Goal: Task Accomplishment & Management: Use online tool/utility

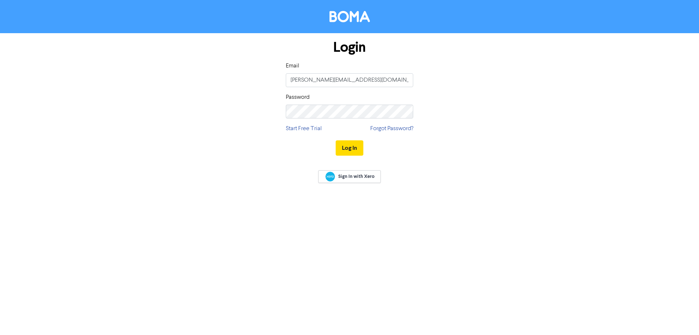
click at [336, 140] on button "Log In" at bounding box center [350, 147] width 28 height 15
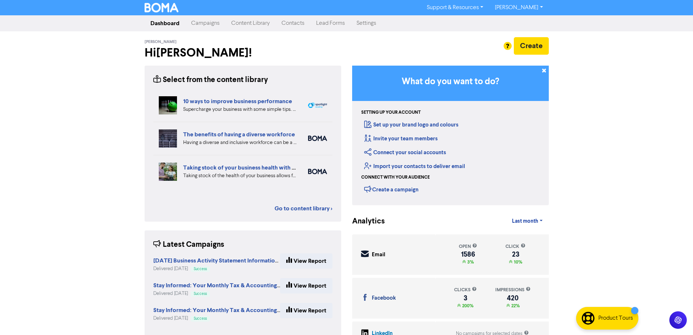
click at [214, 26] on link "Campaigns" at bounding box center [205, 23] width 40 height 15
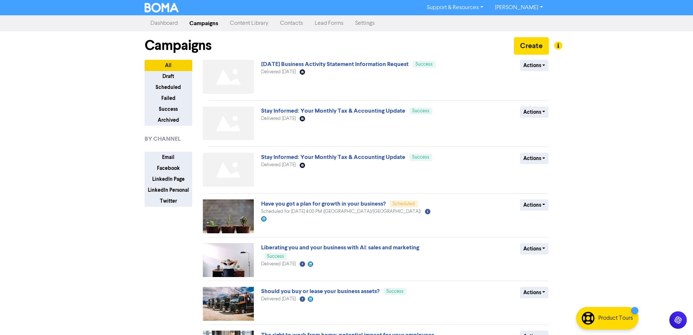
drag, startPoint x: 251, startPoint y: 25, endPoint x: 260, endPoint y: 25, distance: 8.8
click at [251, 25] on link "Content Library" at bounding box center [249, 23] width 50 height 15
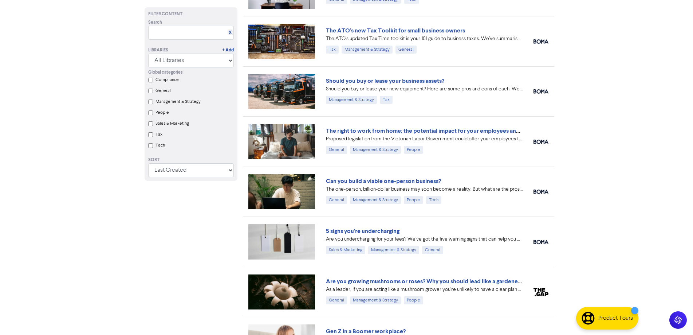
scroll to position [718, 0]
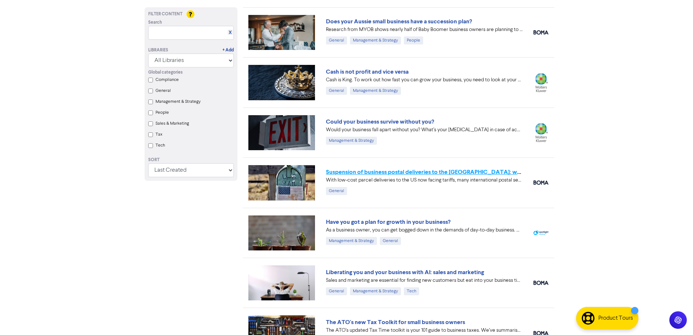
click at [369, 173] on link "Suspension of business postal deliveries to the US: what options do you have?" at bounding box center [454, 171] width 256 height 7
click at [357, 124] on link "Could your business survive without you?" at bounding box center [380, 121] width 108 height 7
click at [351, 74] on link "Cash is not profit and vice versa" at bounding box center [367, 71] width 83 height 7
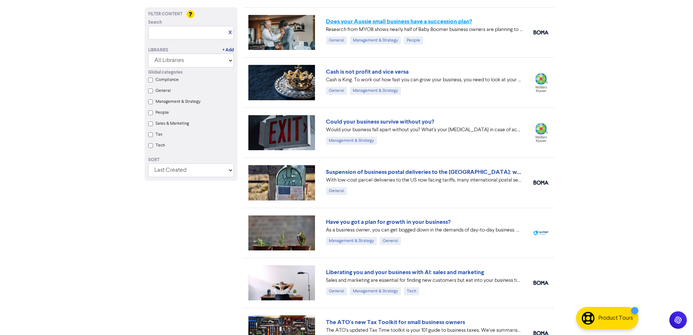
click at [338, 19] on link "Does your Aussie small business have a succession plan?" at bounding box center [399, 21] width 146 height 7
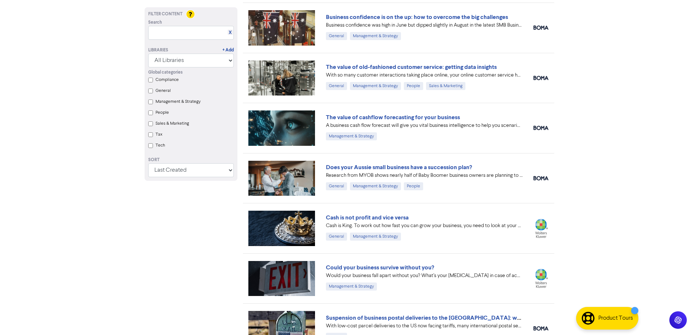
scroll to position [426, 0]
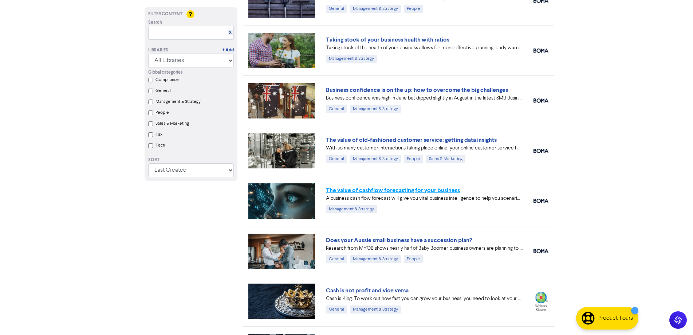
click at [347, 192] on link "The value of cashflow forecasting for your business" at bounding box center [393, 189] width 134 height 7
click at [346, 140] on link "The value of old-fashioned customer service: getting data insights" at bounding box center [411, 139] width 171 height 7
click at [341, 89] on link "Business confidence is on the up: how to overcome the big challenges" at bounding box center [417, 89] width 182 height 7
click at [348, 40] on link "Taking stock of your business health with ratios" at bounding box center [387, 39] width 123 height 7
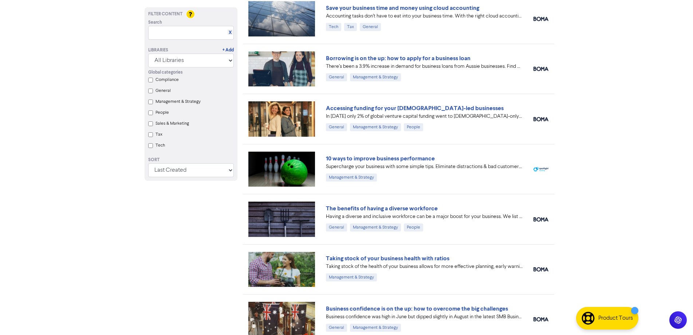
scroll to position [135, 0]
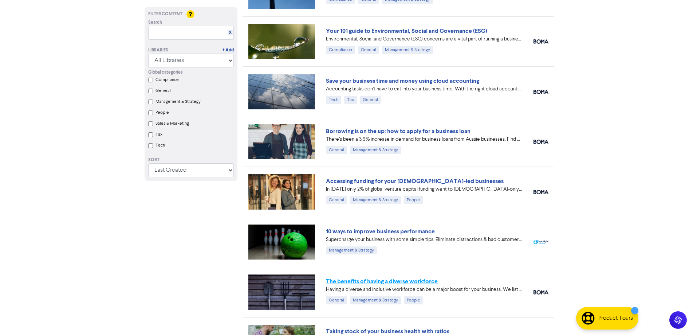
click at [369, 283] on link "The benefits of having a diverse workforce" at bounding box center [382, 281] width 112 height 7
click at [362, 232] on link "10 ways to improve business performance" at bounding box center [380, 231] width 109 height 7
click at [363, 181] on link "Accessing funding for your female-led businesses" at bounding box center [415, 180] width 178 height 7
click at [368, 133] on link "Borrowing is on the up: how to apply for a business loan" at bounding box center [398, 130] width 145 height 7
click at [362, 80] on link "Save your business time and money using cloud accounting" at bounding box center [402, 80] width 153 height 7
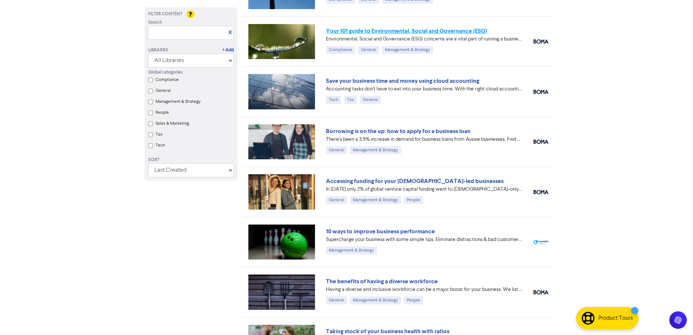
click at [350, 28] on link "Your 101 guide to Environmental, Social and Governance (ESG)" at bounding box center [406, 30] width 161 height 7
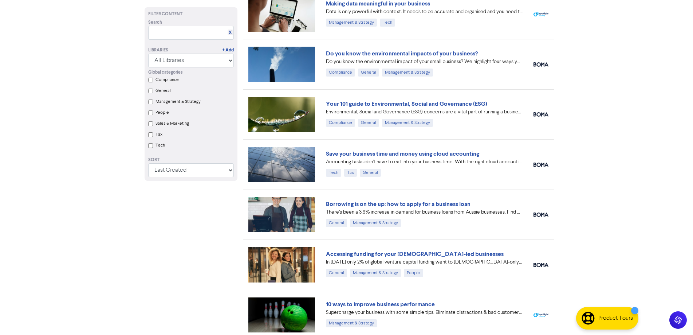
scroll to position [0, 0]
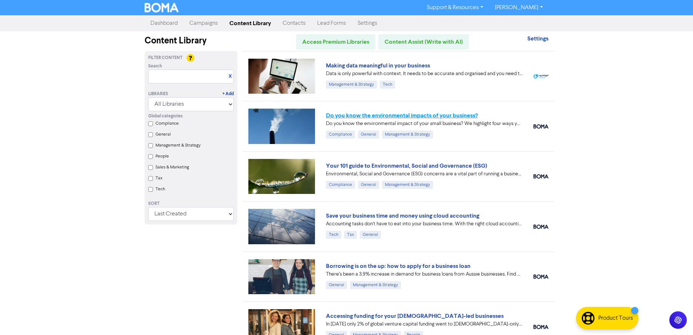
click at [364, 114] on link "Do you know the environmental impacts of your business?" at bounding box center [402, 115] width 152 height 7
click at [360, 67] on link "Making data meaningful in your business" at bounding box center [378, 65] width 104 height 7
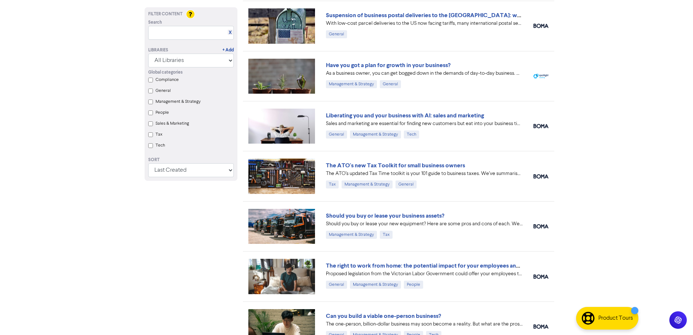
scroll to position [728, 0]
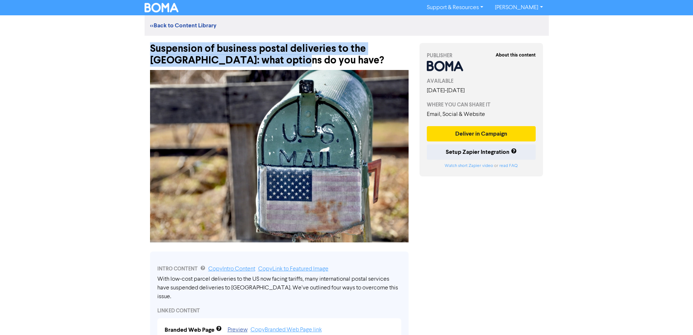
drag, startPoint x: 152, startPoint y: 47, endPoint x: 256, endPoint y: 59, distance: 104.9
click at [256, 59] on div "Suspension of business postal deliveries to the US: what options do you have?" at bounding box center [279, 51] width 259 height 31
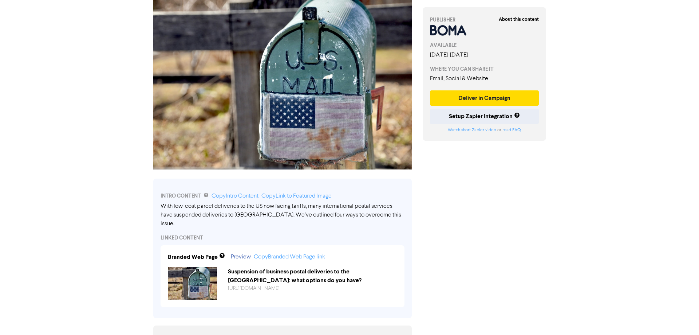
scroll to position [146, 0]
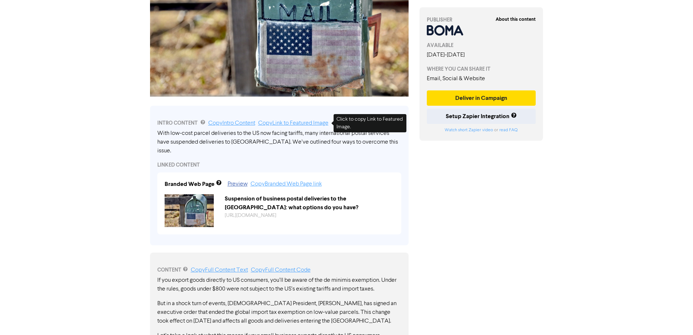
copy div "Suspension of business postal deliveries to the US: what options do you have?"
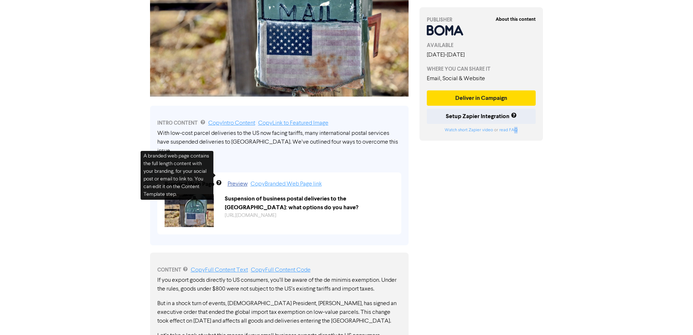
click at [516, 228] on div "About this content PUBLISHER AVAILABLE September 8th, 2025 - December 19th, 202…" at bounding box center [481, 339] width 135 height 898
click at [463, 98] on button "Deliver in Campaign" at bounding box center [481, 97] width 109 height 15
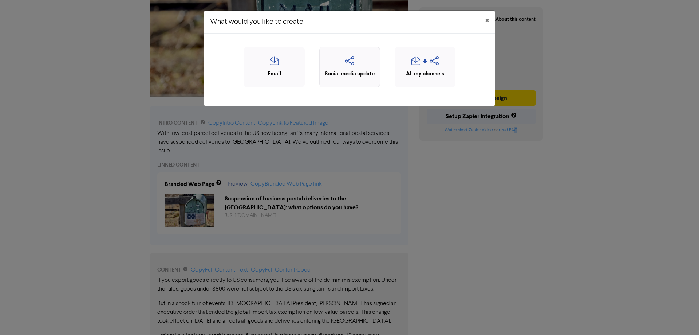
click at [346, 60] on icon "button" at bounding box center [349, 63] width 53 height 14
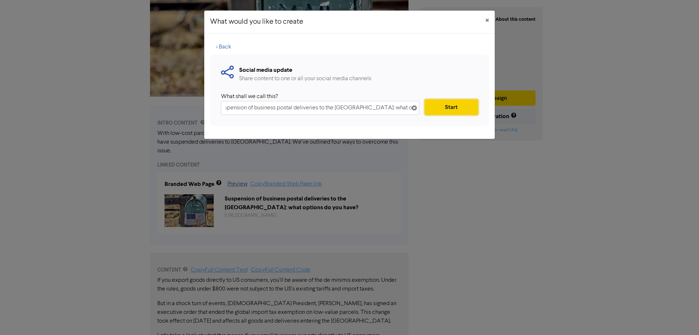
scroll to position [0, 0]
click at [446, 108] on button "Start" at bounding box center [451, 106] width 53 height 15
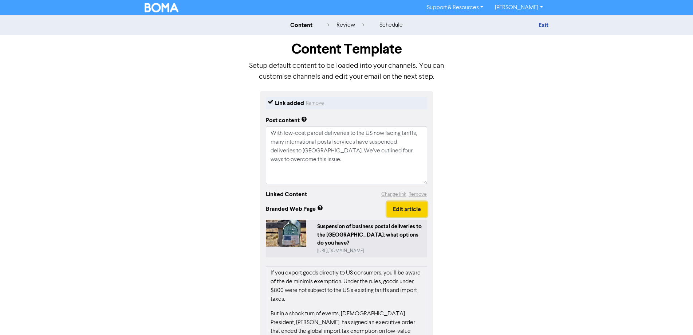
click at [413, 213] on button "Edit article" at bounding box center [407, 208] width 40 height 15
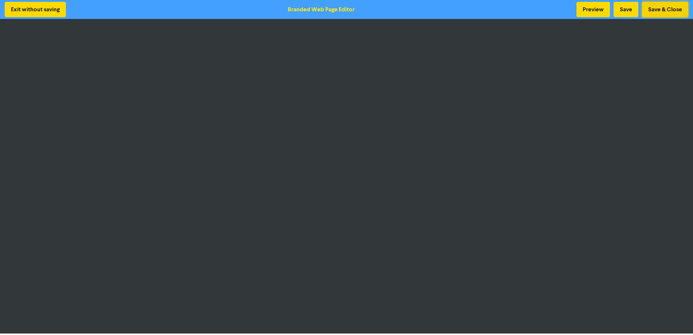
click at [663, 3] on button "Save & Close" at bounding box center [665, 9] width 46 height 15
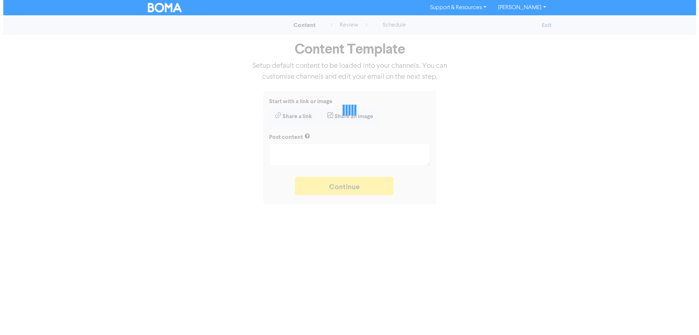
type textarea "x"
type textarea "With low-cost parcel deliveries to the US now facing tariffs, many internationa…"
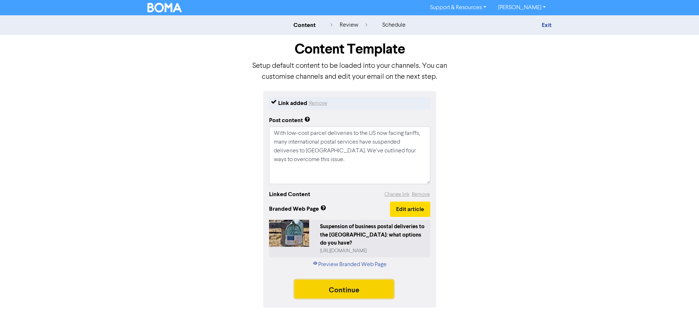
click at [351, 283] on button "Continue" at bounding box center [344, 289] width 99 height 18
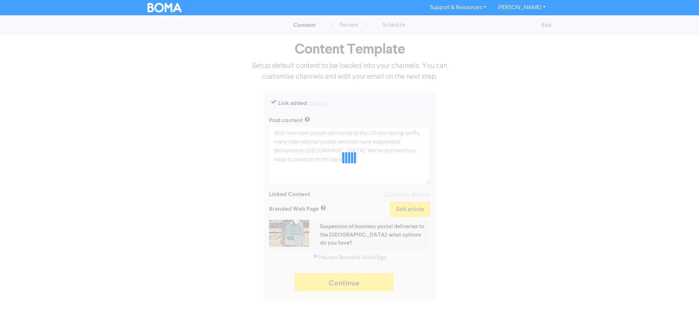
type textarea "x"
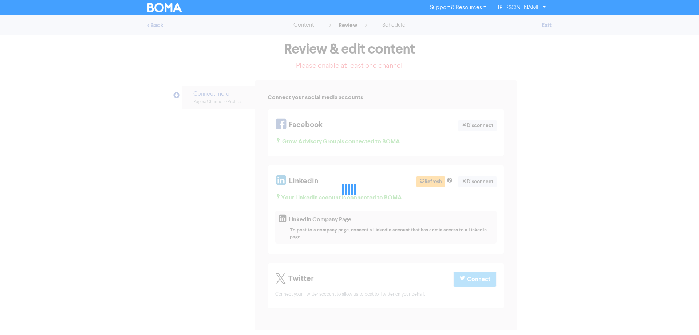
select select "LEARN_MORE"
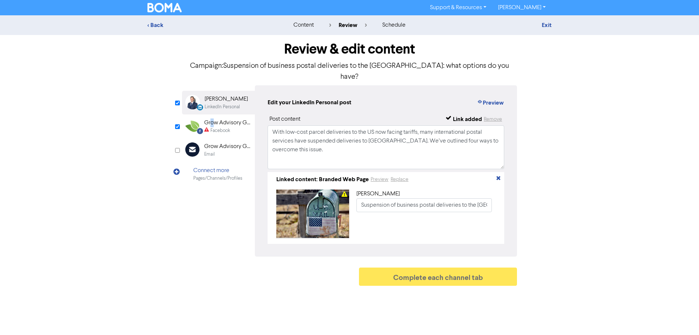
click at [212, 118] on div "Grow Advisory Group" at bounding box center [227, 122] width 47 height 9
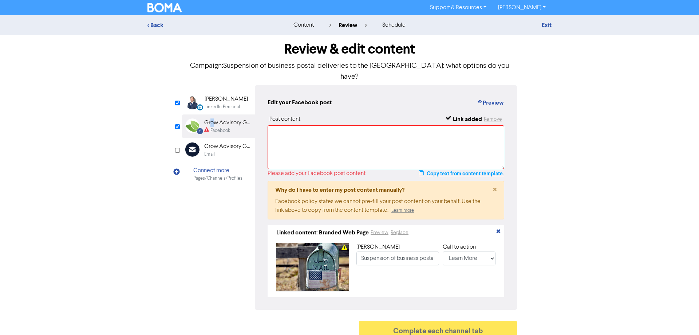
click at [451, 169] on button "Copy text from content template." at bounding box center [462, 173] width 86 height 9
paste textarea "With low-cost parcel deliveries to the US now facing tariffs, many internationa…"
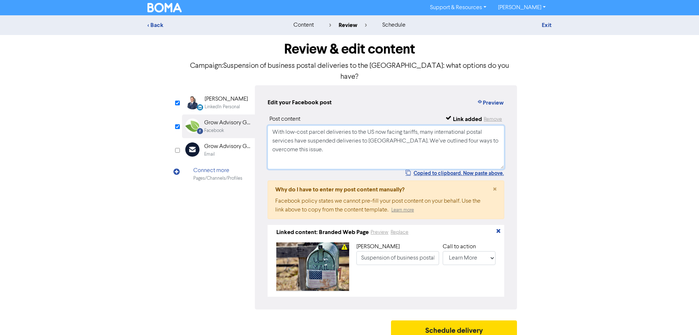
type textarea "With low-cost parcel deliveries to the US now facing tariffs, many internationa…"
click at [365, 98] on div "Edit your Facebook post Preview Post content Link added Remove With low-cost pa…" at bounding box center [386, 197] width 262 height 224
click at [451, 330] on button "Schedule delivery" at bounding box center [454, 329] width 126 height 18
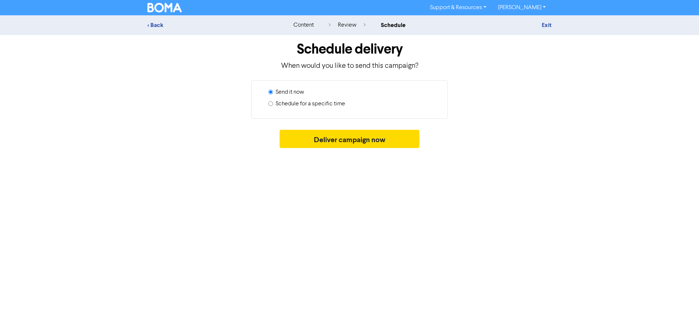
click at [275, 105] on div "Schedule for a specific time" at bounding box center [352, 105] width 168 height 12
click at [274, 105] on div "Schedule for a specific time" at bounding box center [352, 105] width 168 height 12
click at [270, 104] on input "Schedule for a specific time" at bounding box center [270, 103] width 5 height 5
radio input "true"
radio input "false"
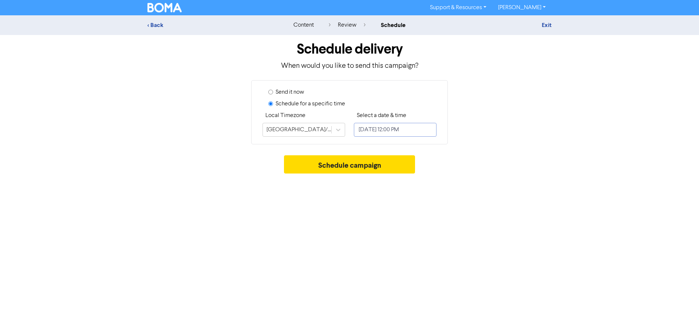
click at [376, 133] on input "October 16, 2025 12:00 PM" at bounding box center [395, 130] width 83 height 14
select select "9"
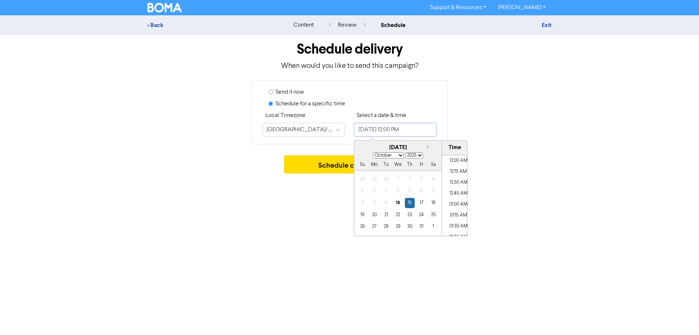
scroll to position [490, 0]
click at [421, 204] on div "17" at bounding box center [422, 203] width 10 height 10
click at [451, 195] on li "04:00 PM" at bounding box center [458, 195] width 33 height 11
type input "October 17, 2025 4:00 PM"
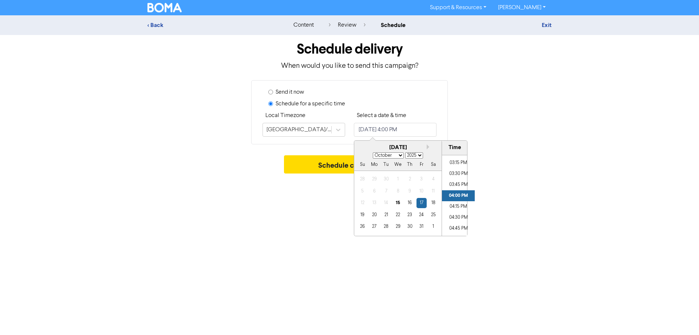
click at [428, 95] on div "Send it now" at bounding box center [352, 94] width 168 height 12
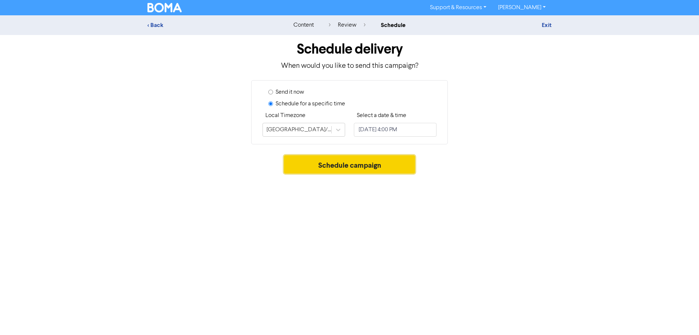
click at [334, 170] on button "Schedule campaign" at bounding box center [349, 164] width 131 height 18
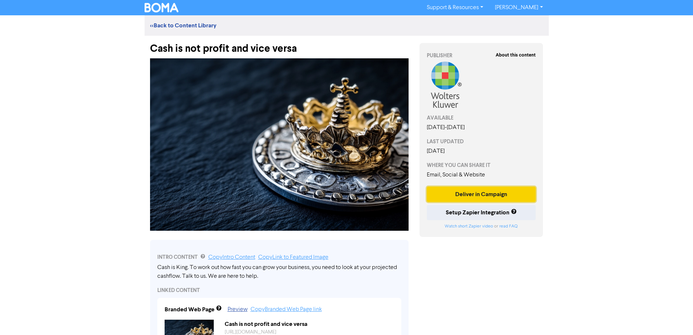
click at [471, 195] on button "Deliver in Campaign" at bounding box center [481, 193] width 109 height 15
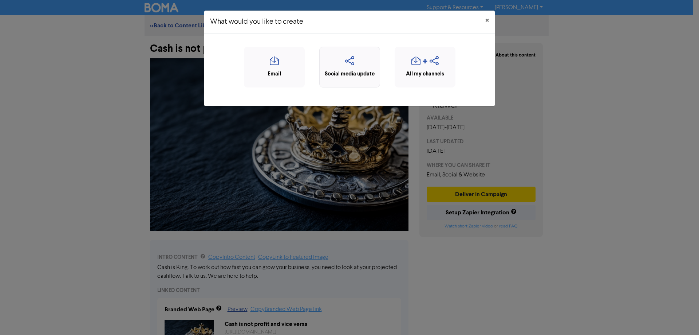
click at [353, 69] on icon "button" at bounding box center [349, 63] width 53 height 14
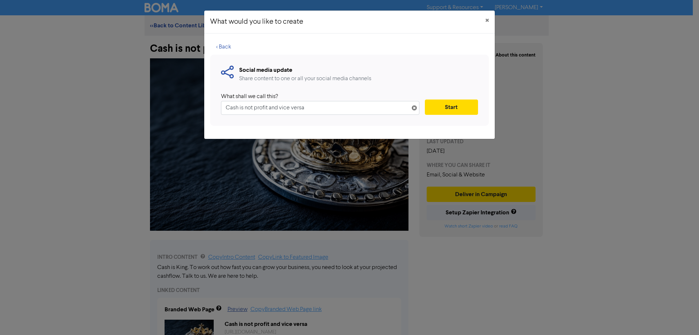
click at [325, 107] on input "Cash is not profit and vice versa" at bounding box center [320, 108] width 199 height 14
click at [456, 100] on button "Start" at bounding box center [451, 106] width 53 height 15
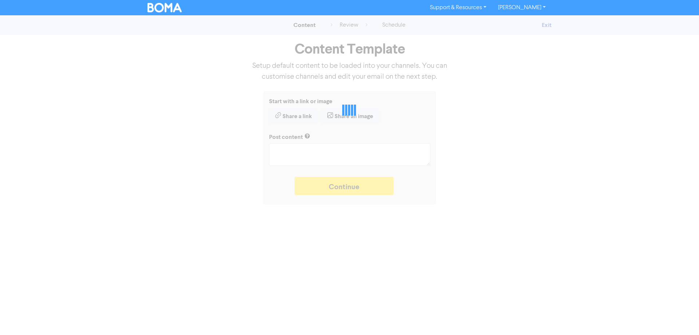
type textarea "x"
type textarea "Cash is King. To work out how fast you can grow your business, you need to look…"
click at [455, 108] on div "Start with a link or image Share a link Share an image Post content Cash is Kin…" at bounding box center [346, 147] width 415 height 113
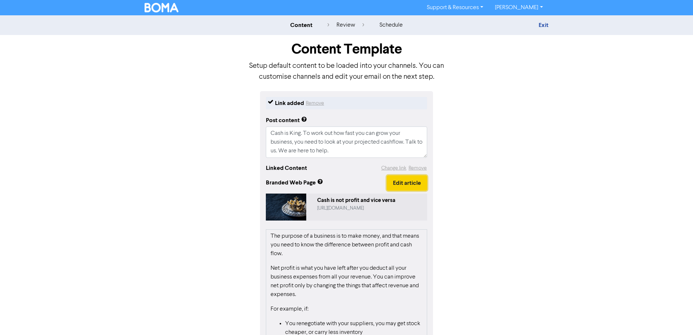
click at [409, 177] on button "Edit article" at bounding box center [407, 182] width 40 height 15
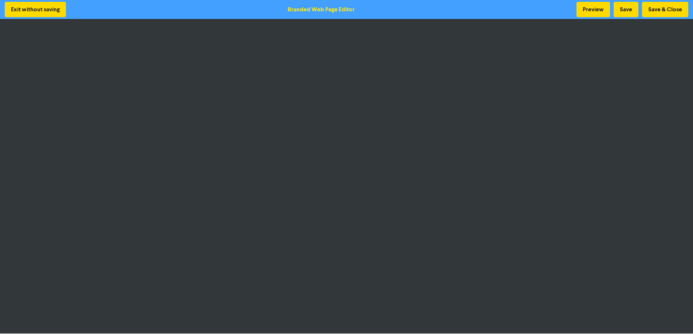
scroll to position [1, 0]
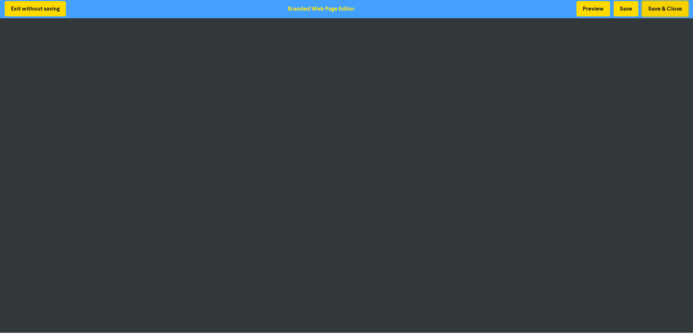
click at [679, 8] on button "Save & Close" at bounding box center [665, 8] width 46 height 15
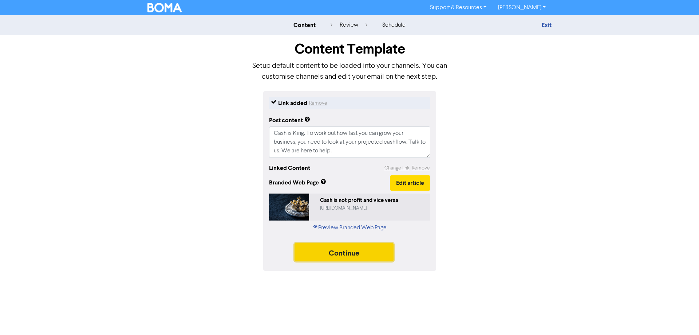
click at [356, 255] on button "Continue" at bounding box center [344, 252] width 99 height 18
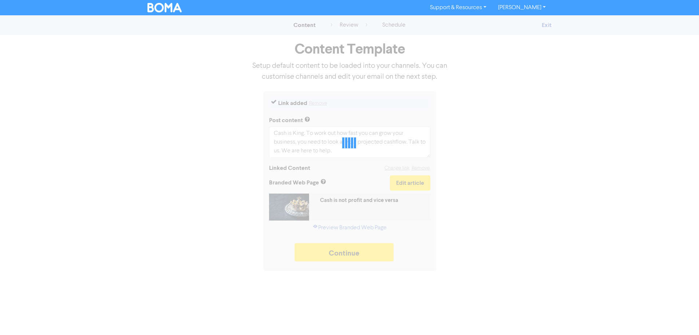
type textarea "x"
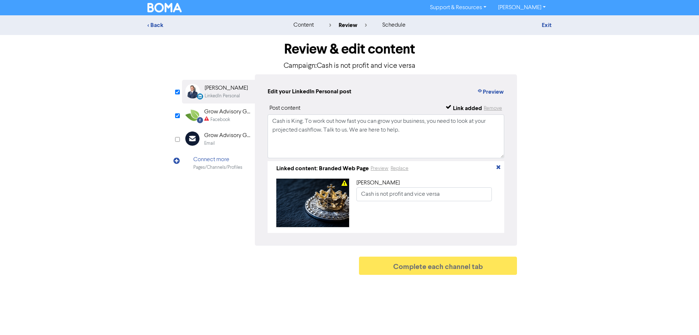
click at [222, 117] on div "Facebook" at bounding box center [221, 119] width 20 height 7
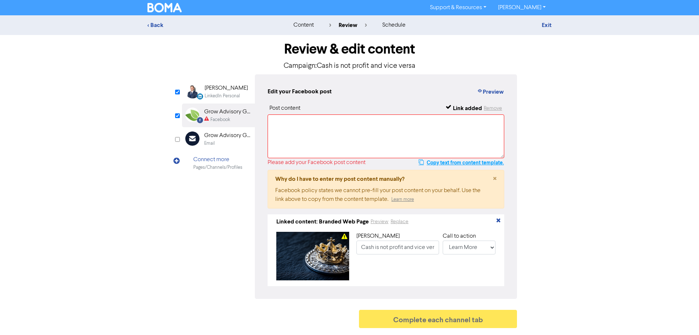
click at [459, 162] on button "Copy text from content template." at bounding box center [462, 162] width 86 height 9
paste textarea "Cash is King. To work out how fast you can grow your business, you need to look…"
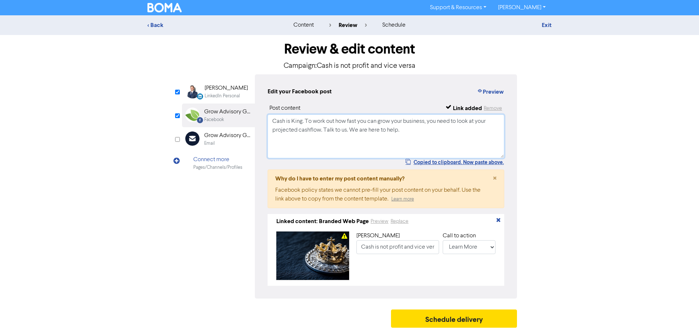
type textarea "Cash is King. To work out how fast you can grow your business, you need to look…"
click at [407, 111] on div "Post content Link added Remove" at bounding box center [386, 108] width 237 height 9
click at [451, 321] on button "Schedule delivery" at bounding box center [454, 318] width 126 height 18
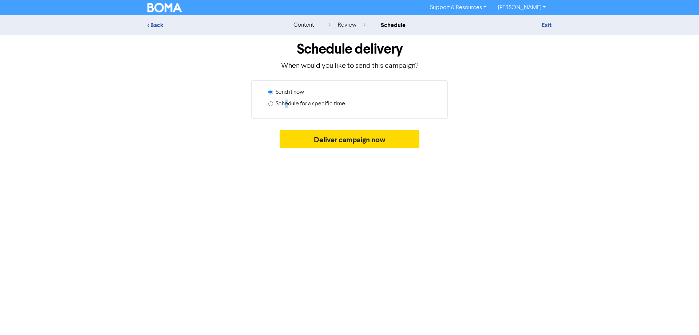
click at [286, 104] on label "Schedule for a specific time" at bounding box center [311, 103] width 70 height 9
click at [270, 101] on input "Schedule for a specific time" at bounding box center [270, 103] width 5 height 5
radio input "true"
radio input "false"
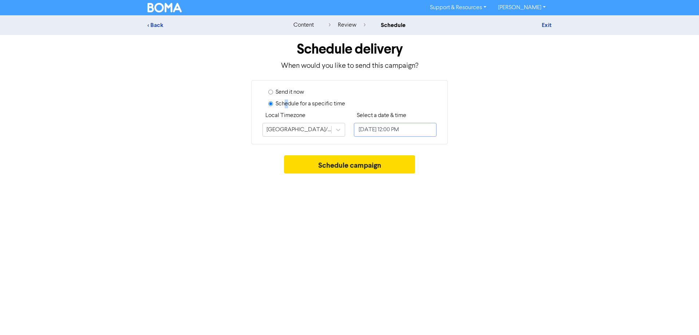
click at [421, 131] on input "October 16, 2025 12:00 PM" at bounding box center [395, 130] width 83 height 14
select select "9"
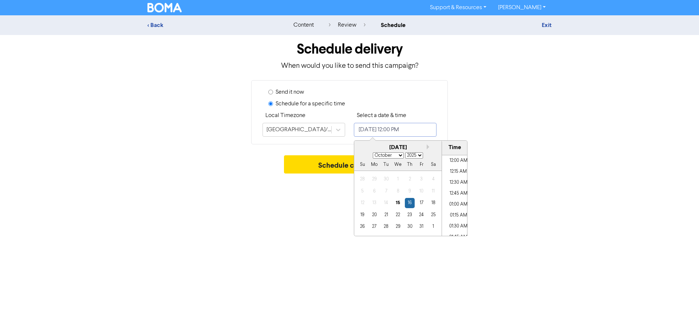
scroll to position [490, 0]
click at [398, 215] on div "22" at bounding box center [398, 215] width 10 height 10
click at [460, 225] on li "04:00 PM" at bounding box center [458, 224] width 33 height 11
type input "October 22, 2025 4:00 PM"
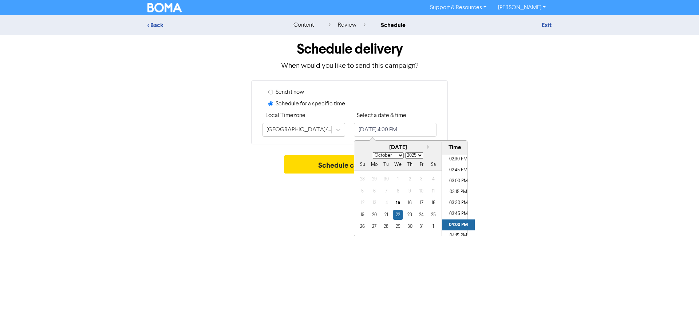
click at [424, 106] on div "Schedule for a specific time" at bounding box center [352, 105] width 168 height 12
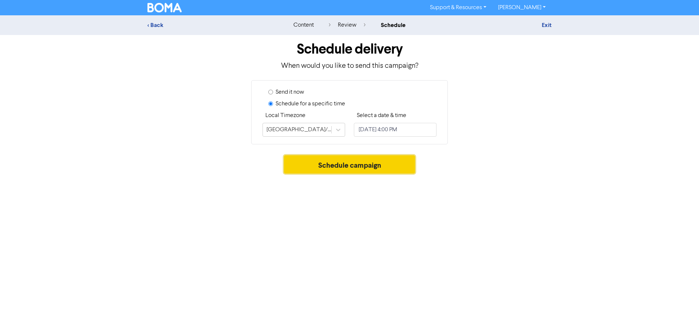
click at [377, 165] on button "Schedule campaign" at bounding box center [349, 164] width 131 height 18
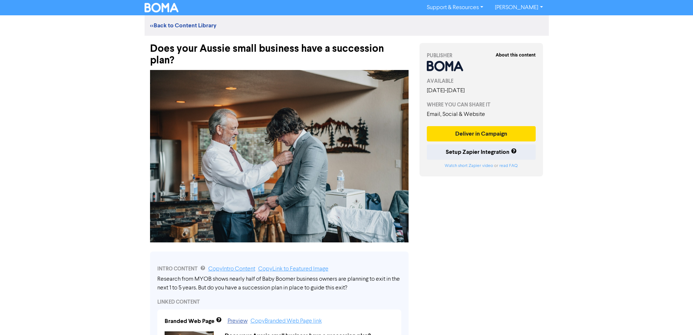
click at [325, 52] on div "Does your Aussie small business have a succession plan?" at bounding box center [279, 51] width 259 height 31
click at [325, 51] on div "Does your Aussie small business have a succession plan?" at bounding box center [279, 51] width 259 height 31
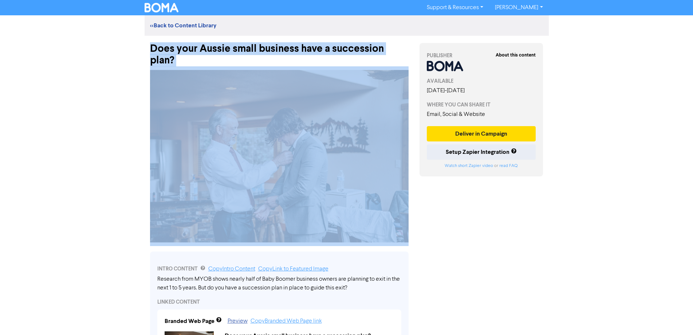
click at [325, 51] on div "Does your Aussie small business have a succession plan?" at bounding box center [279, 51] width 259 height 31
copy div "Does your Aussie small business have a succession plan?"
click at [458, 135] on button "Deliver in Campaign" at bounding box center [481, 133] width 109 height 15
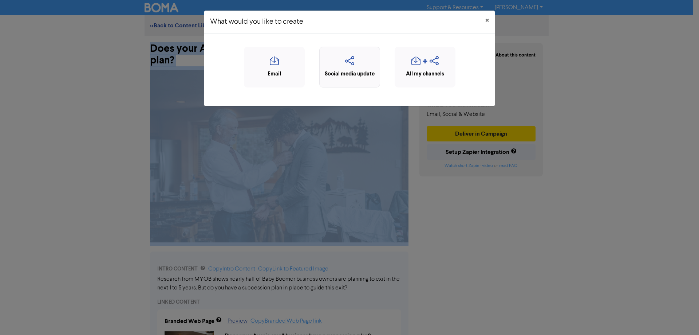
click at [350, 61] on icon "button" at bounding box center [349, 63] width 53 height 14
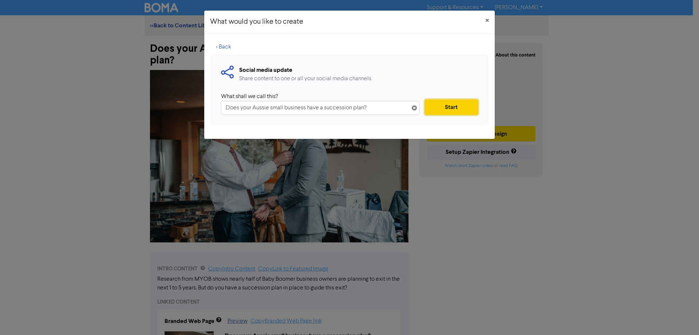
click at [443, 107] on button "Start" at bounding box center [451, 106] width 53 height 15
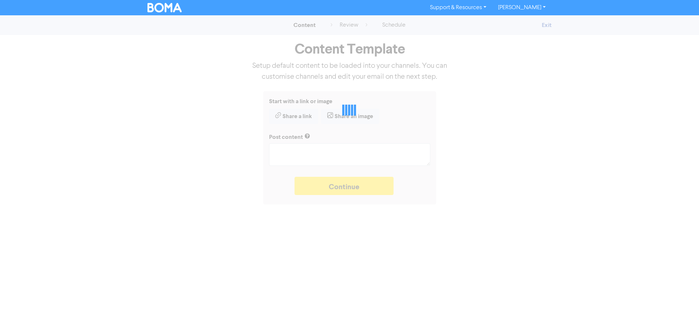
type textarea "x"
type textarea "Research from MYOB shows nearly half of Baby Boomer business owners are plannin…"
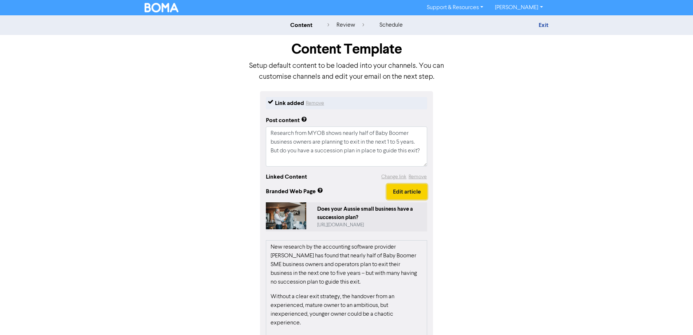
click at [402, 193] on button "Edit article" at bounding box center [407, 191] width 40 height 15
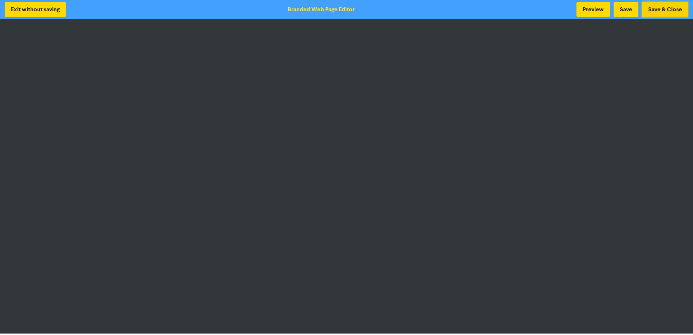
click at [670, 13] on button "Save & Close" at bounding box center [665, 9] width 46 height 15
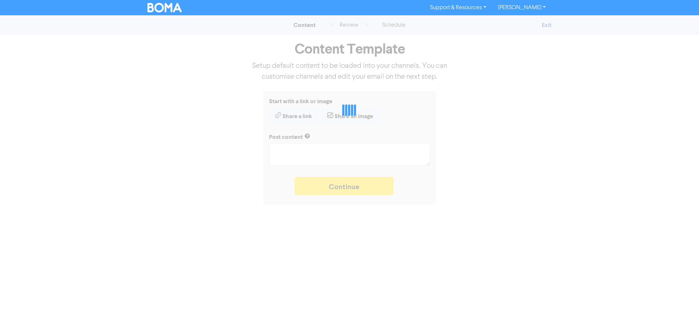
type textarea "x"
type textarea "Research from MYOB shows nearly half of Baby Boomer business owners are plannin…"
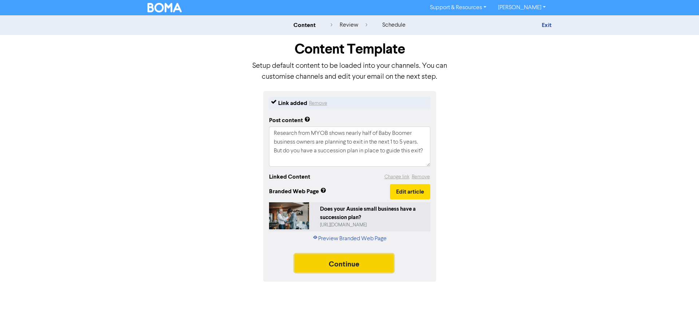
click at [323, 260] on button "Continue" at bounding box center [344, 263] width 99 height 18
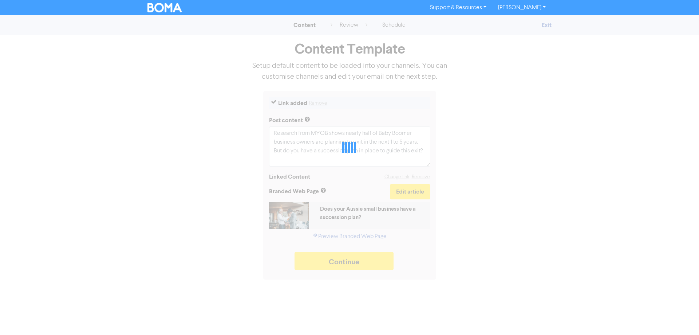
type textarea "x"
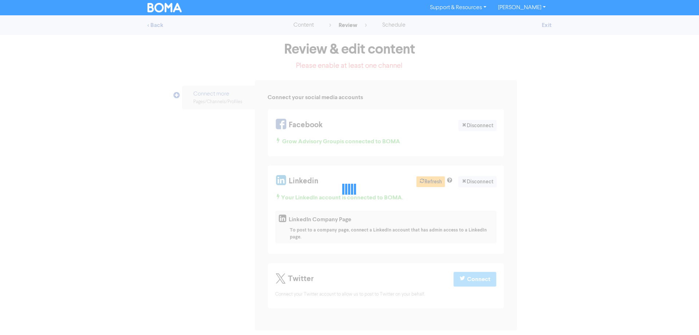
select select "LEARN_MORE"
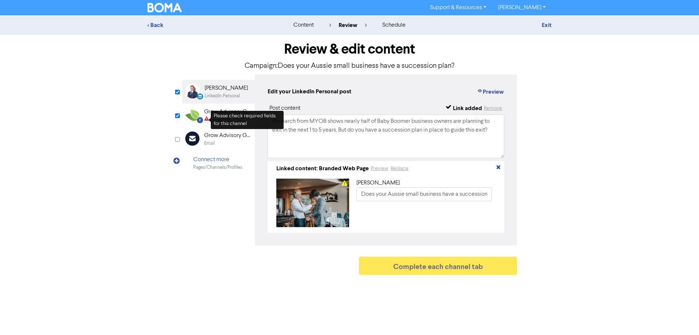
click at [203, 117] on div "Facebook Created with Sketch. Grow Advisory Group Facebook" at bounding box center [218, 115] width 73 height 24
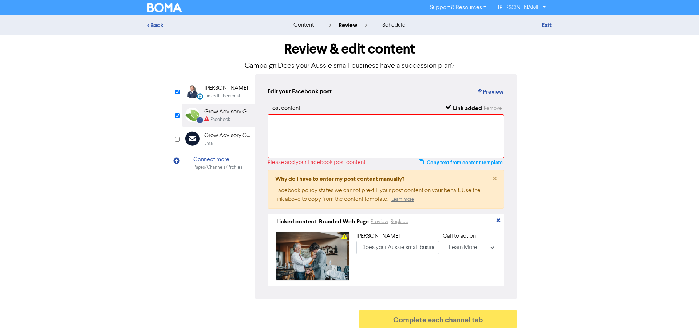
drag, startPoint x: 467, startPoint y: 162, endPoint x: 455, endPoint y: 159, distance: 12.4
click at [467, 162] on button "Copy text from content template." at bounding box center [462, 162] width 86 height 9
click at [420, 140] on textarea at bounding box center [386, 136] width 237 height 44
paste textarea "Research from MYOB shows nearly half of Baby Boomer business owners are plannin…"
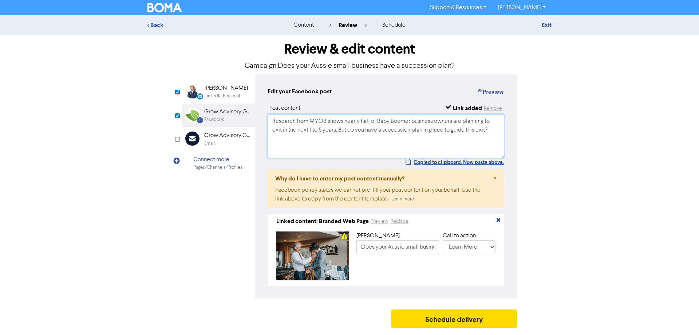
type textarea "Research from MYOB shows nearly half of Baby Boomer business owners are plannin…"
click at [398, 96] on div "Edit your Facebook post Preview" at bounding box center [386, 91] width 237 height 9
click at [455, 321] on button "Schedule delivery" at bounding box center [454, 318] width 126 height 18
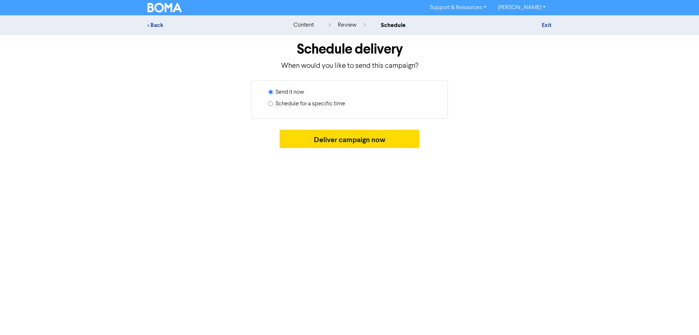
click at [316, 103] on label "Schedule for a specific time" at bounding box center [311, 103] width 70 height 9
click at [273, 103] on input "Schedule for a specific time" at bounding box center [270, 103] width 5 height 5
radio input "true"
radio input "false"
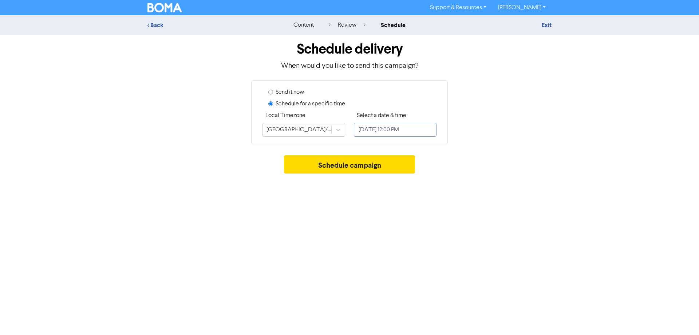
click at [419, 133] on input "[DATE] 12:00 PM" at bounding box center [395, 130] width 83 height 14
select select "9"
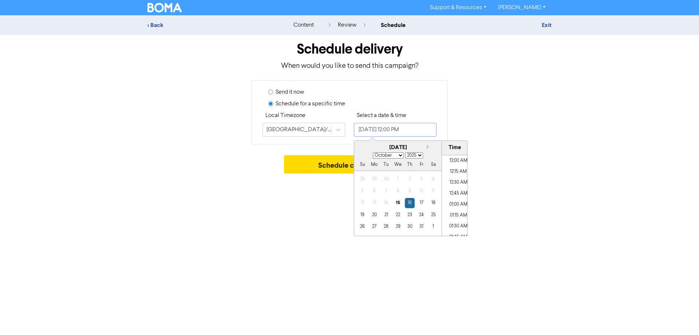
scroll to position [490, 0]
click at [422, 216] on div "24" at bounding box center [422, 215] width 10 height 10
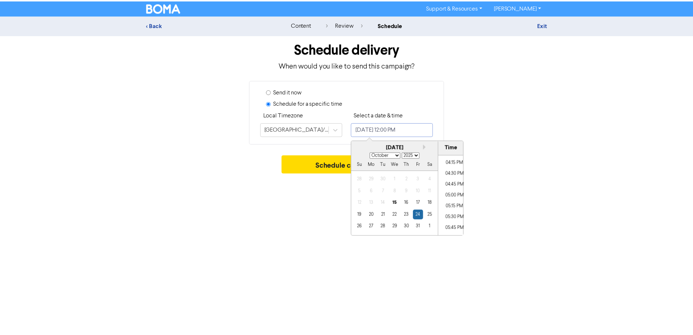
scroll to position [635, 0]
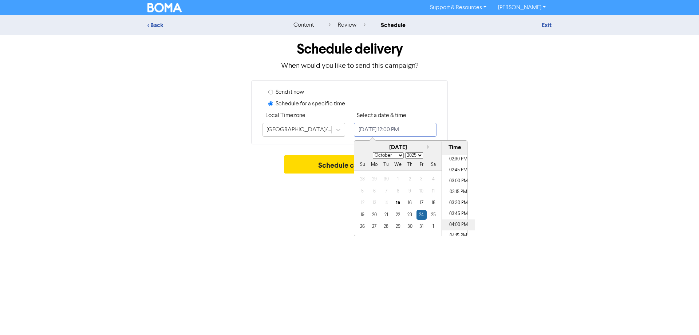
click at [456, 226] on li "04:00 PM" at bounding box center [458, 224] width 33 height 11
type input "October 24, 2025 4:00 PM"
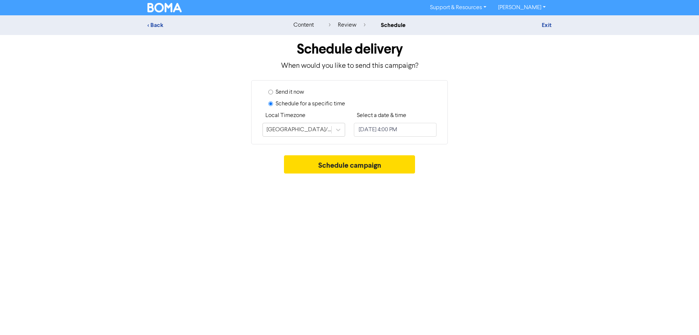
click at [432, 110] on div "Schedule for a specific time" at bounding box center [352, 105] width 168 height 12
click at [391, 164] on button "Schedule campaign" at bounding box center [349, 164] width 131 height 18
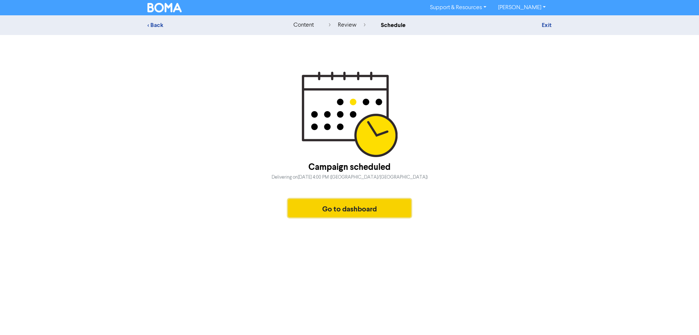
click at [349, 211] on button "Go to dashboard" at bounding box center [349, 208] width 123 height 18
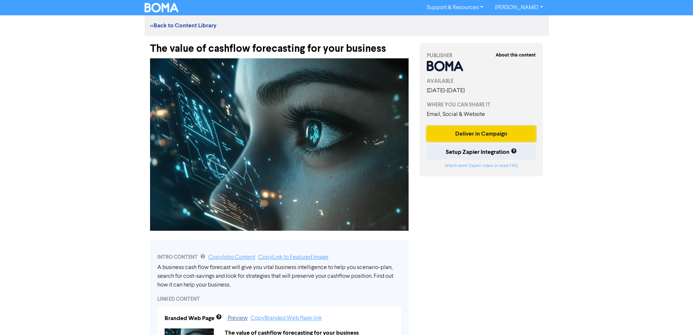
click at [471, 132] on button "Deliver in Campaign" at bounding box center [481, 133] width 109 height 15
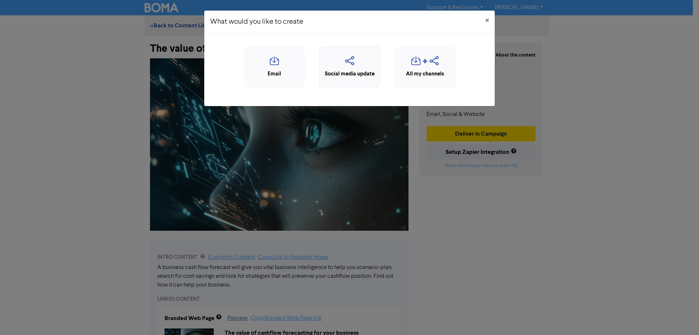
click at [365, 82] on div "Social media update" at bounding box center [349, 67] width 61 height 41
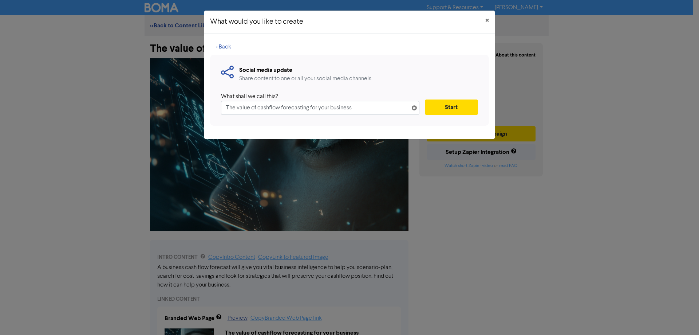
click at [309, 107] on input "The value of cashflow forecasting for your business" at bounding box center [320, 108] width 199 height 14
click at [454, 109] on button "Start" at bounding box center [451, 106] width 53 height 15
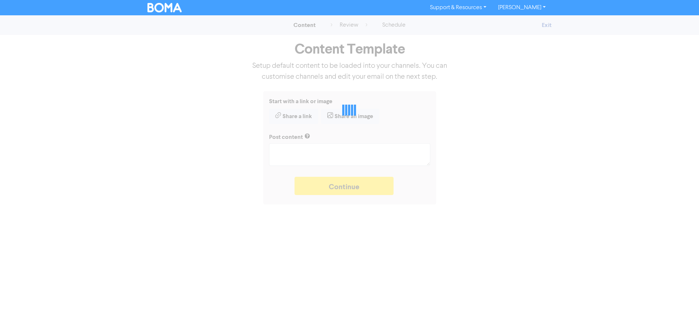
type textarea "x"
type textarea "A business cash flow forecast will give you vital business intelligence to help…"
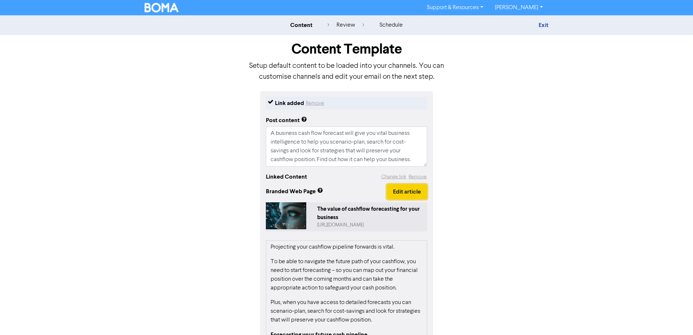
click at [410, 193] on button "Edit article" at bounding box center [407, 191] width 40 height 15
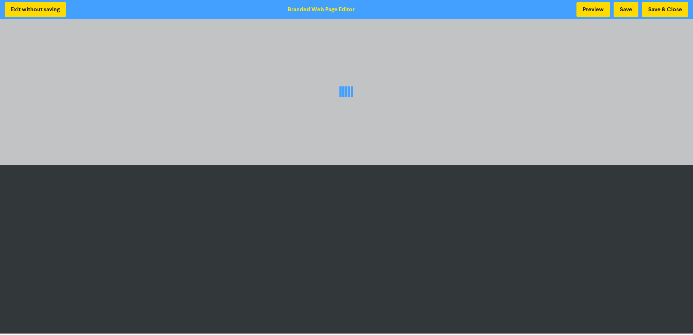
scroll to position [1, 0]
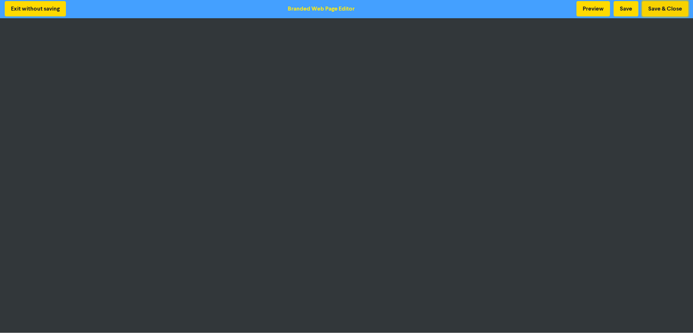
click at [663, 12] on button "Save & Close" at bounding box center [665, 8] width 46 height 15
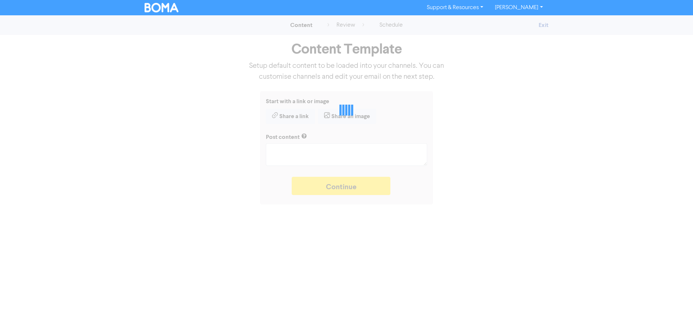
type textarea "x"
type textarea "A business cash flow forecast will give you vital business intelligence to help…"
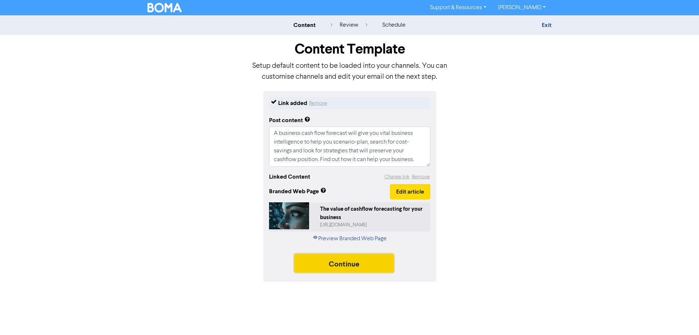
click at [339, 262] on button "Continue" at bounding box center [344, 263] width 99 height 18
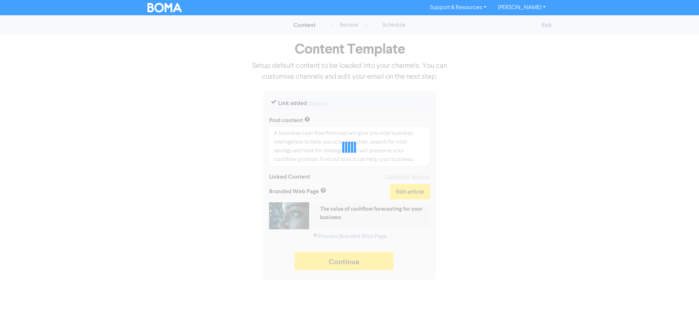
type textarea "x"
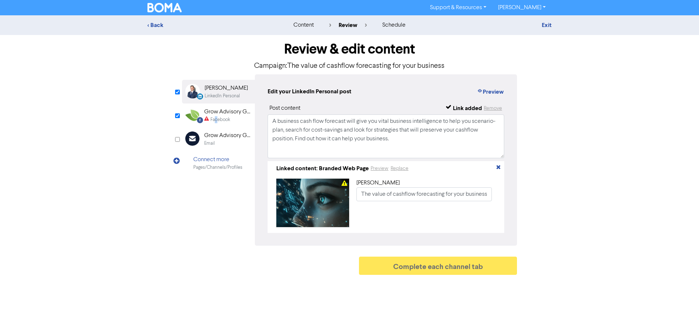
click at [213, 120] on div "Facebook" at bounding box center [221, 119] width 20 height 7
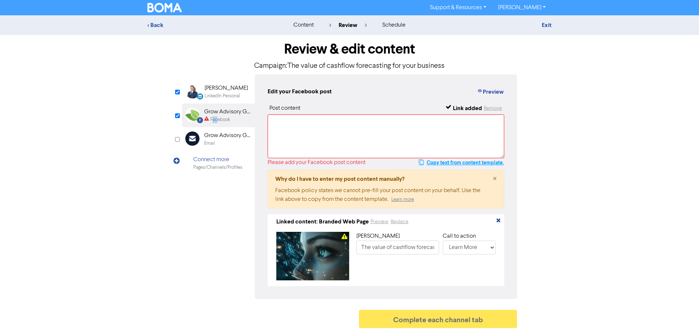
click at [447, 164] on button "Copy text from content template." at bounding box center [462, 162] width 86 height 9
paste textarea "A business cash flow forecast will give you vital business intelligence to help…"
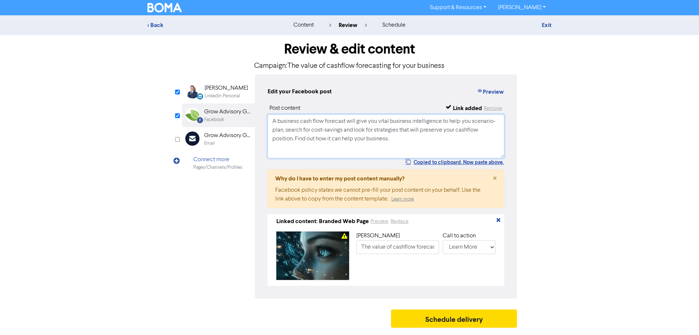
type textarea "A business cash flow forecast will give you vital business intelligence to help…"
click at [585, 153] on div "< Back content review schedule Exit Review & edit content Campaign: The value o…" at bounding box center [349, 173] width 699 height 316
click at [458, 323] on button "Schedule delivery" at bounding box center [454, 318] width 126 height 18
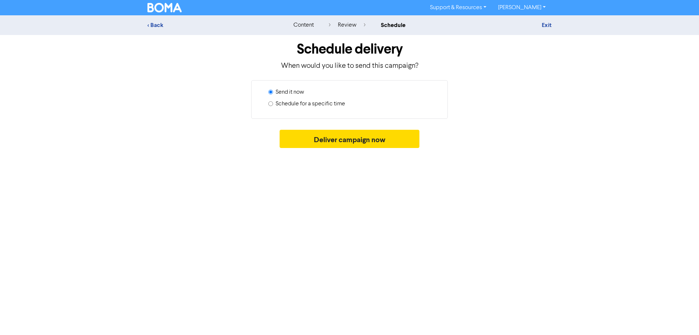
click at [288, 102] on label "Schedule for a specific time" at bounding box center [311, 103] width 70 height 9
click at [273, 102] on input "Schedule for a specific time" at bounding box center [270, 103] width 5 height 5
radio input "true"
radio input "false"
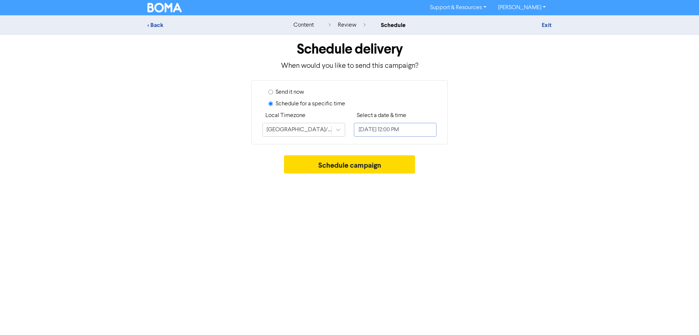
click at [396, 130] on input "October 16, 2025 12:00 PM" at bounding box center [395, 130] width 83 height 14
select select "9"
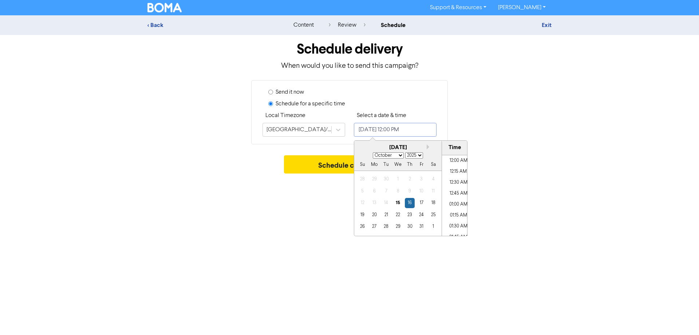
scroll to position [490, 0]
drag, startPoint x: 376, startPoint y: 229, endPoint x: 386, endPoint y: 223, distance: 11.6
click at [376, 229] on div "27" at bounding box center [375, 226] width 10 height 10
click at [456, 228] on li "04:00 PM" at bounding box center [458, 224] width 33 height 11
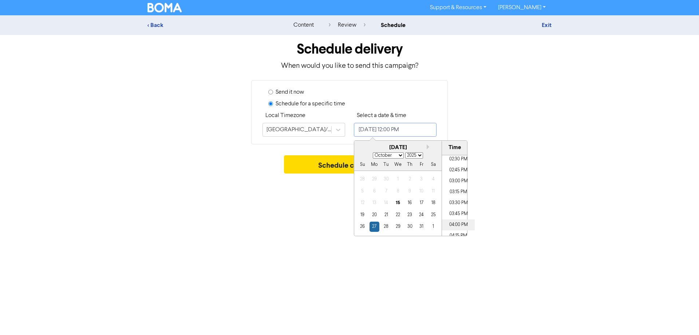
type input "October 27, 2025 4:00 PM"
click at [496, 273] on div "Support & Resources Video Tutorials FAQ & Guides Marketing Education Andrew Nag…" at bounding box center [349, 167] width 699 height 335
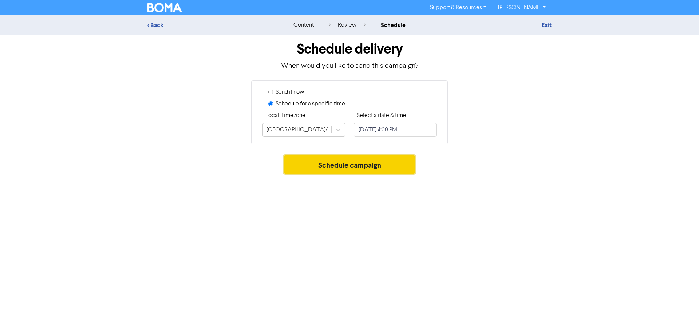
click at [366, 164] on button "Schedule campaign" at bounding box center [349, 164] width 131 height 18
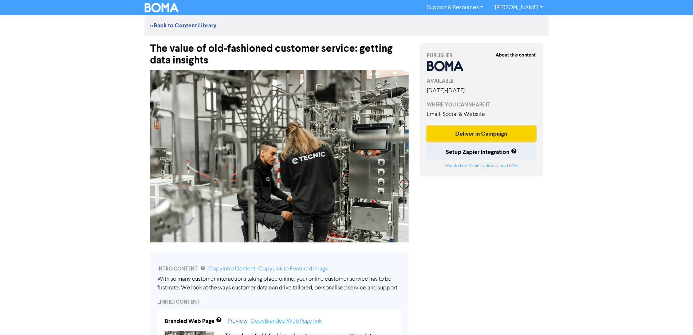
click at [512, 136] on button "Deliver in Campaign" at bounding box center [481, 133] width 109 height 15
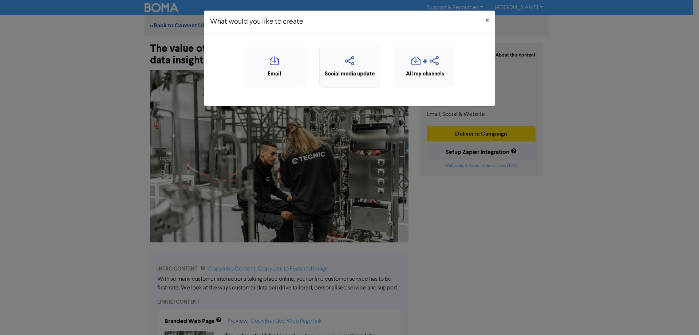
click at [351, 57] on icon "button" at bounding box center [349, 63] width 53 height 14
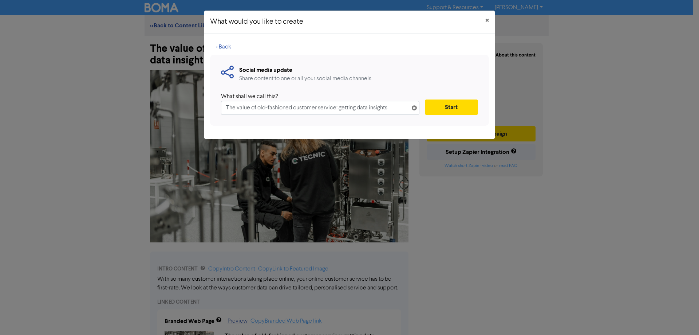
click at [259, 109] on input "The value of old-fashioned customer service: getting data insights" at bounding box center [320, 108] width 199 height 14
click at [452, 108] on button "Start" at bounding box center [451, 106] width 53 height 15
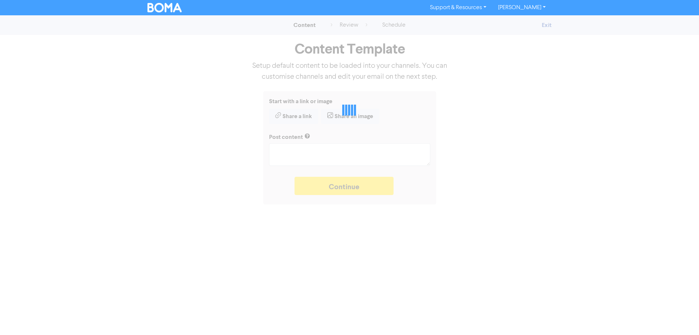
type textarea "x"
type textarea "With so many customer interactions taking place online, your online customer se…"
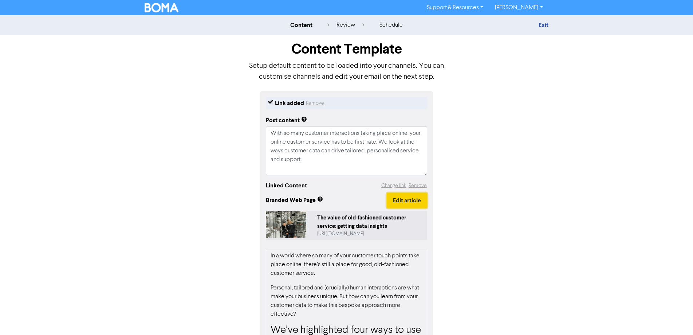
click at [412, 200] on button "Edit article" at bounding box center [407, 200] width 40 height 15
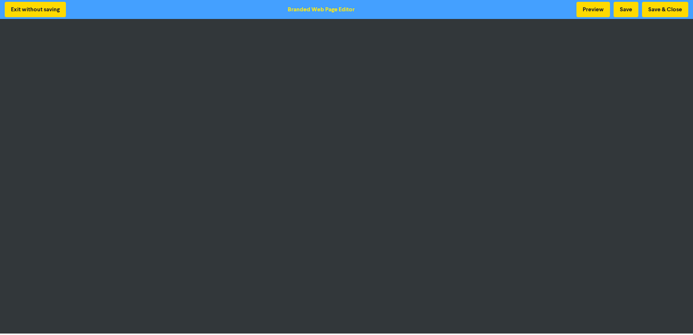
scroll to position [1, 0]
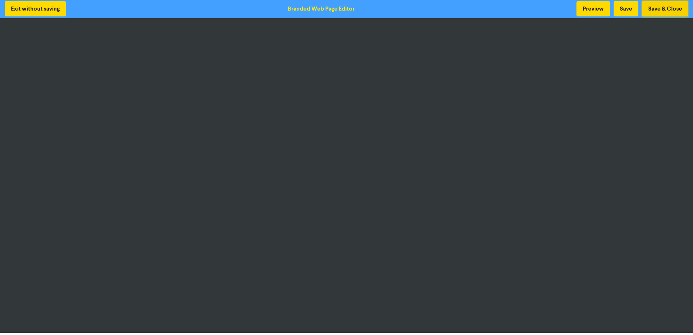
click at [664, 7] on button "Save & Close" at bounding box center [665, 8] width 46 height 15
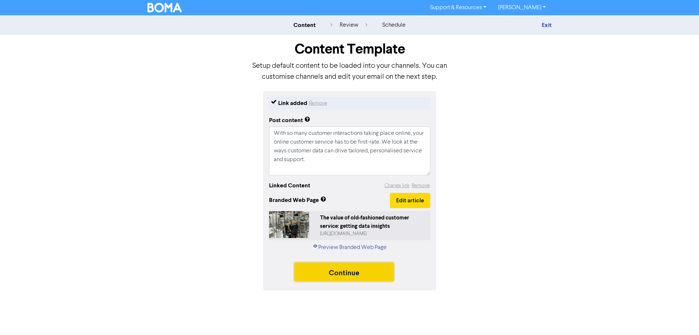
click at [334, 274] on button "Continue" at bounding box center [344, 272] width 99 height 18
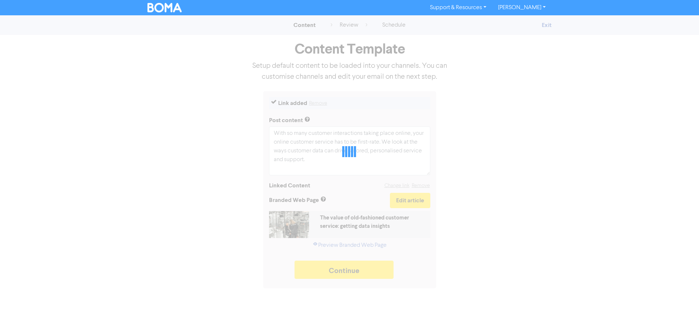
type textarea "x"
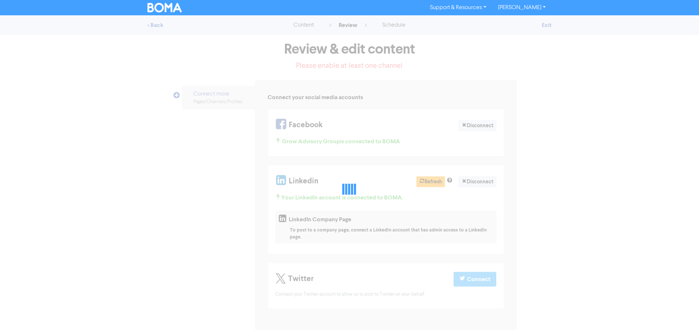
select select "LEARN_MORE"
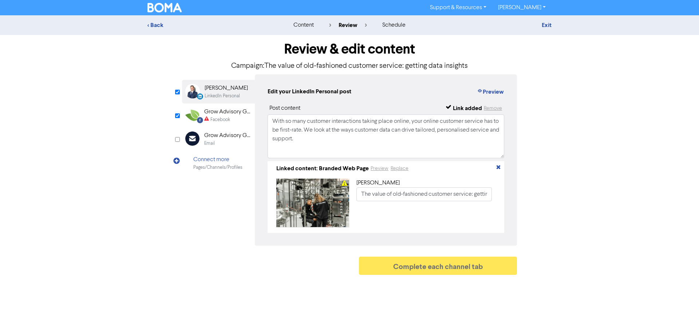
click at [228, 119] on div "Facebook" at bounding box center [221, 119] width 20 height 7
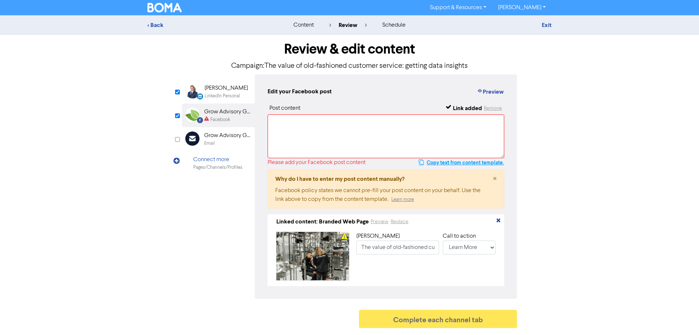
click at [441, 161] on button "Copy text from content template." at bounding box center [462, 162] width 86 height 9
paste textarea "With so many customer interactions taking place online, your online customer se…"
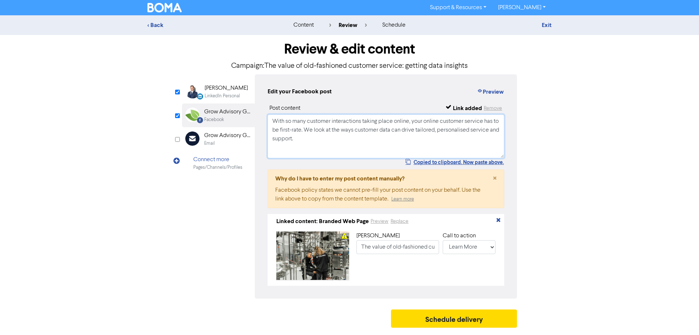
type textarea "With so many customer interactions taking place online, your online customer se…"
drag, startPoint x: 457, startPoint y: 128, endPoint x: 608, endPoint y: 103, distance: 152.2
click at [608, 98] on div "< Back content review schedule Exit Review & edit content Campaign: The value o…" at bounding box center [349, 173] width 699 height 316
click at [456, 324] on button "Schedule delivery" at bounding box center [454, 318] width 126 height 18
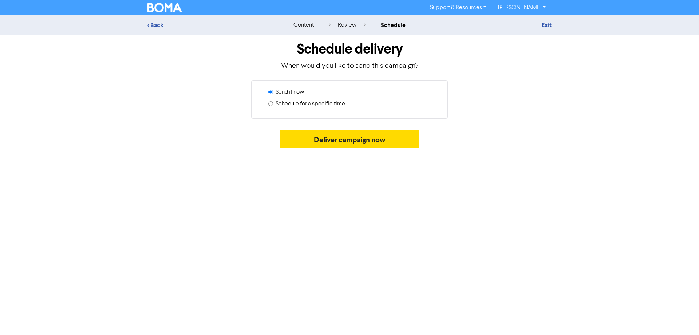
click at [334, 102] on label "Schedule for a specific time" at bounding box center [311, 103] width 70 height 9
click at [273, 102] on input "Schedule for a specific time" at bounding box center [270, 103] width 5 height 5
radio input "true"
radio input "false"
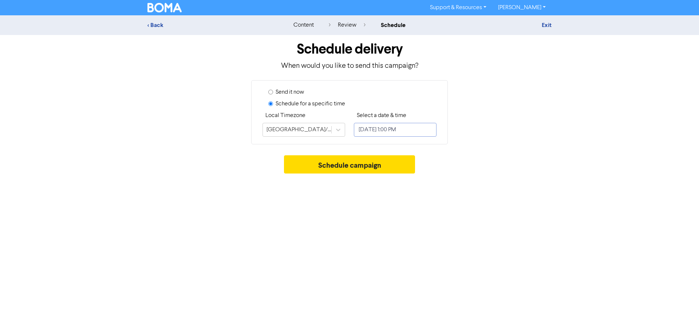
click at [395, 130] on input "October 16, 2025 1:00 PM" at bounding box center [395, 130] width 83 height 14
select select "9"
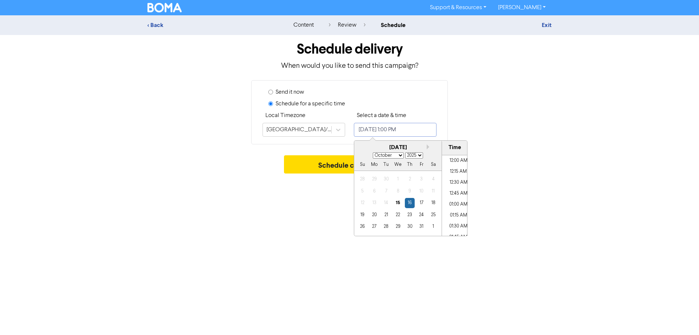
scroll to position [533, 0]
click at [398, 228] on div "29" at bounding box center [398, 226] width 10 height 10
click at [453, 179] on li "04:00 PM" at bounding box center [458, 181] width 33 height 11
type input "October 29, 2025 4:00 PM"
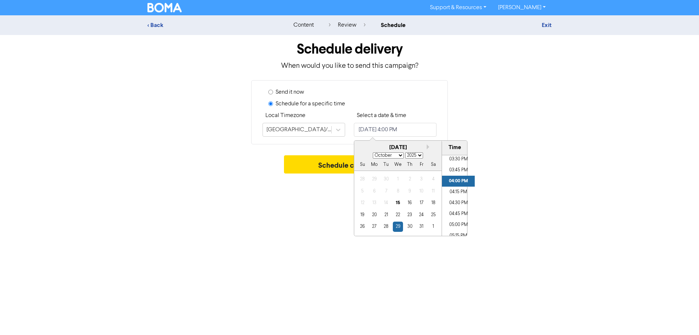
click at [424, 91] on div "Send it now" at bounding box center [352, 94] width 168 height 12
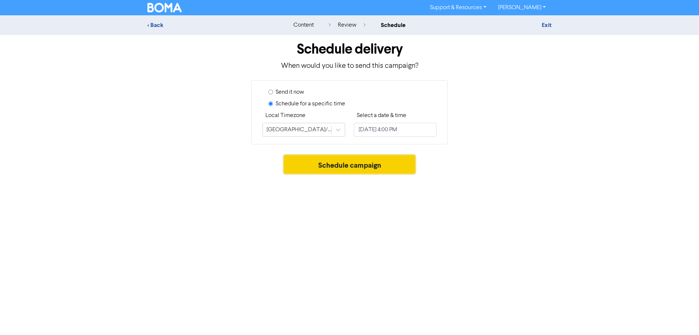
click at [360, 169] on button "Schedule campaign" at bounding box center [349, 164] width 131 height 18
